Goal: Find specific page/section: Find specific page/section

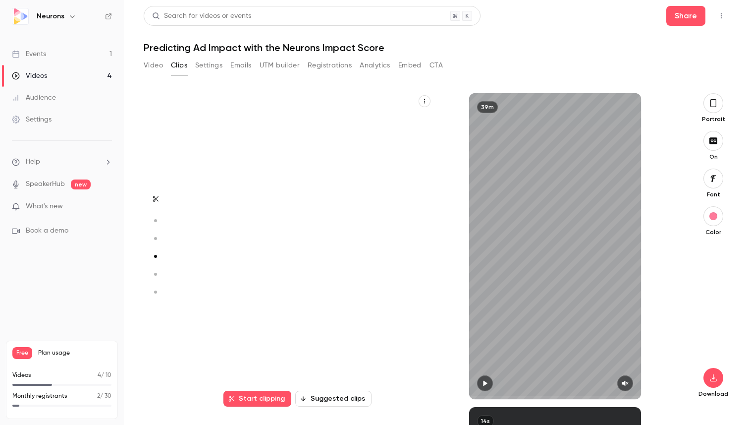
scroll to position [941, 0]
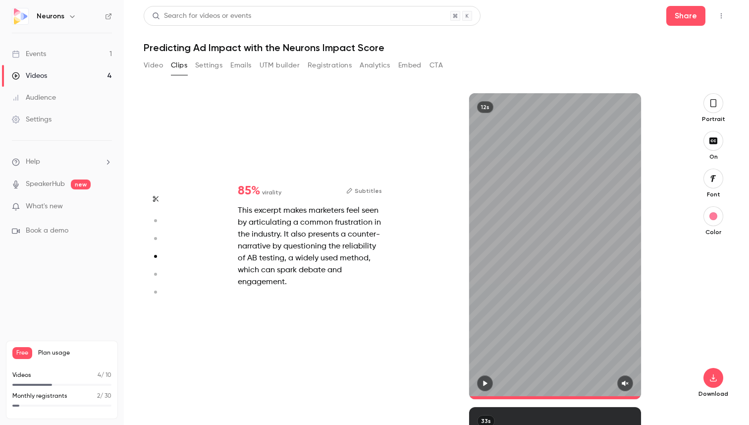
click at [61, 53] on link "Events 1" at bounding box center [62, 54] width 124 height 22
